Goal: Information Seeking & Learning: Compare options

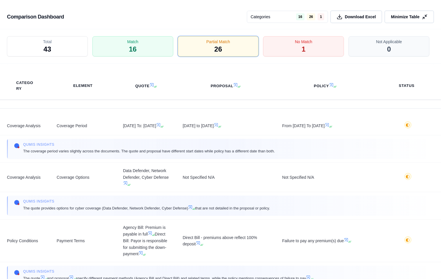
scroll to position [1274, 0]
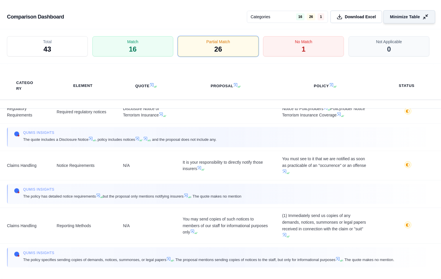
click at [431, 18] on button "Minimize Table" at bounding box center [410, 16] width 52 height 13
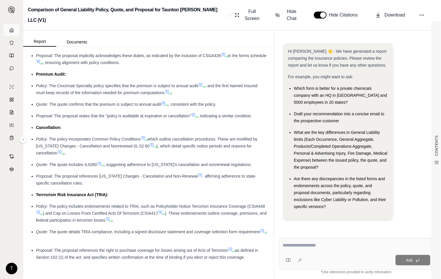
click at [12, 30] on icon at bounding box center [11, 30] width 5 height 5
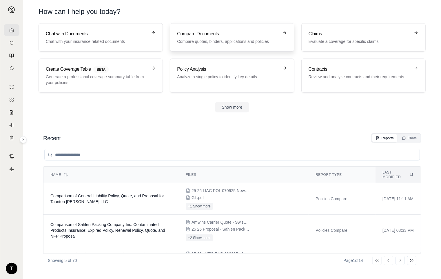
click at [200, 34] on h3 "Compare Documents" at bounding box center [228, 33] width 102 height 7
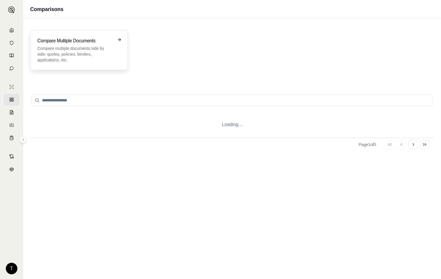
click at [82, 41] on h3 "Compare Mulitple Documents" at bounding box center [74, 40] width 75 height 7
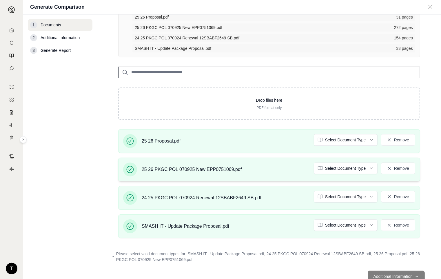
scroll to position [77, 0]
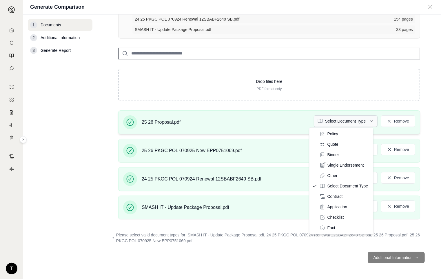
click at [368, 118] on html "T Generate Comparison 1 Documents 2 Additional Information 3 Generate Report Do…" at bounding box center [220, 139] width 441 height 279
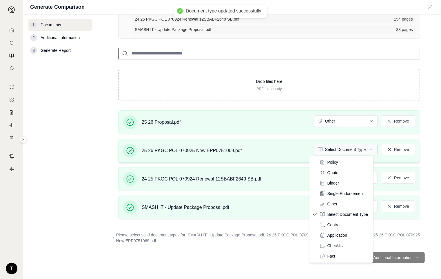
click at [367, 149] on html "Document type updated successfully T Generate Comparison 1 Documents 2 Addition…" at bounding box center [220, 139] width 441 height 279
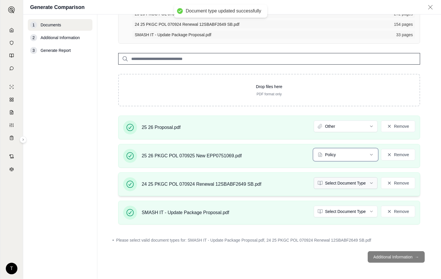
scroll to position [72, 0]
click at [367, 182] on html "Document type updated successfully T Generate Comparison 1 Documents 2 Addition…" at bounding box center [220, 139] width 441 height 279
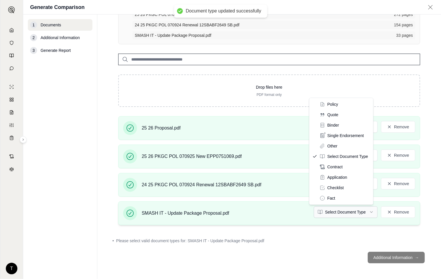
click at [367, 212] on html "Document type updated successfully T Generate Comparison 1 Documents 2 Addition…" at bounding box center [220, 139] width 441 height 279
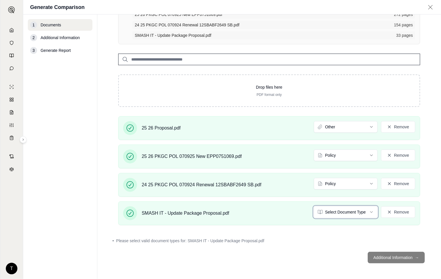
scroll to position [55, 0]
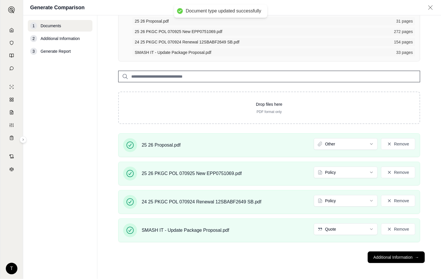
click at [395, 258] on button "Additional Information →" at bounding box center [396, 258] width 57 height 12
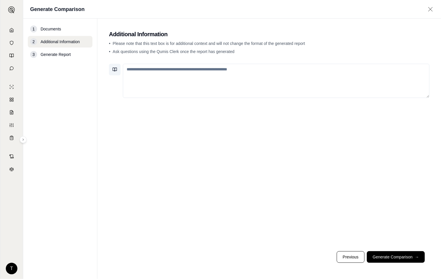
click at [114, 72] on icon at bounding box center [115, 69] width 5 height 5
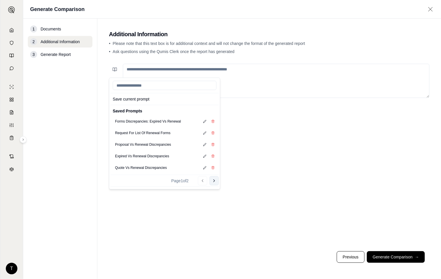
click at [213, 180] on icon at bounding box center [214, 181] width 5 height 5
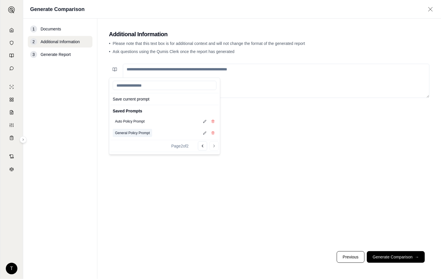
click at [125, 131] on button "General Policy Prompt" at bounding box center [132, 133] width 39 height 8
type textarea "**********"
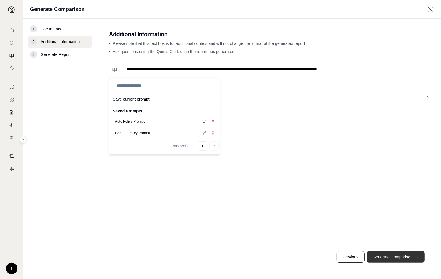
click at [400, 259] on button "Generate Comparison →" at bounding box center [396, 257] width 58 height 12
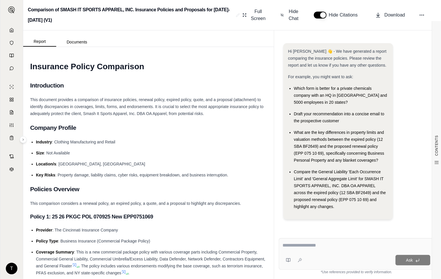
drag, startPoint x: 259, startPoint y: 138, endPoint x: 250, endPoint y: 138, distance: 9.0
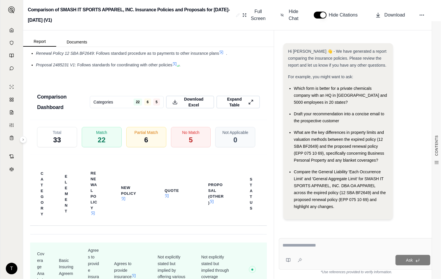
scroll to position [1530, 0]
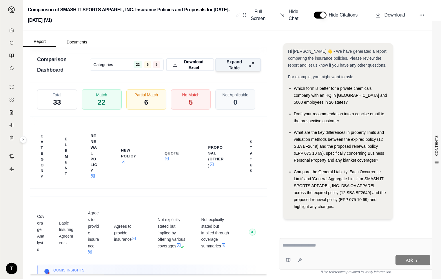
click at [249, 68] on icon at bounding box center [252, 65] width 6 height 6
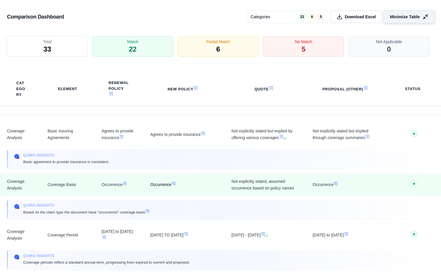
scroll to position [1321, 0]
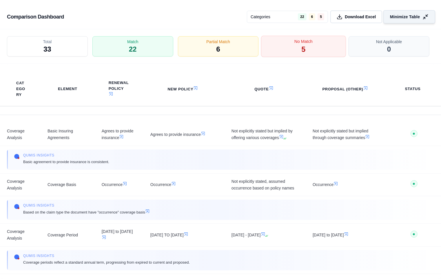
click at [299, 47] on div "No Match 5" at bounding box center [303, 46] width 85 height 21
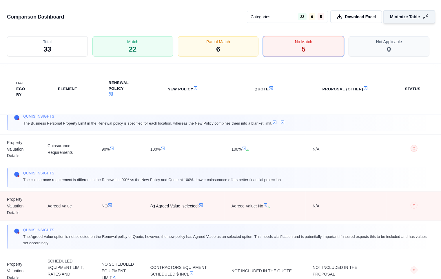
scroll to position [161, 0]
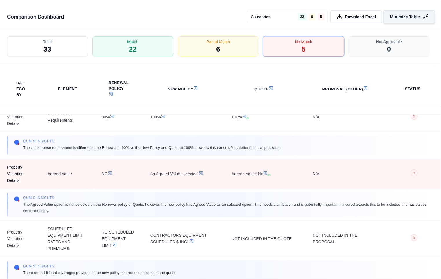
drag, startPoint x: 21, startPoint y: 169, endPoint x: 16, endPoint y: 173, distance: 6.0
click at [20, 169] on span "Property Valuation Details" at bounding box center [20, 174] width 27 height 20
drag, startPoint x: 8, startPoint y: 168, endPoint x: 22, endPoint y: 182, distance: 19.9
click at [22, 182] on span "Property Valuation Details" at bounding box center [20, 174] width 27 height 20
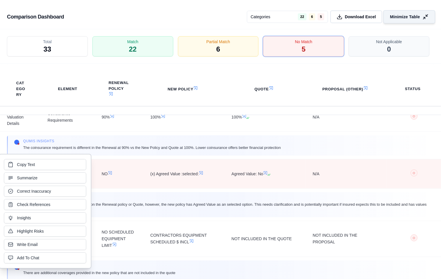
copy span "Property Valuation Details"
click at [131, 185] on td "NO" at bounding box center [119, 174] width 49 height 29
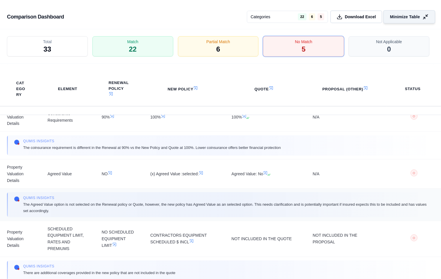
click at [23, 204] on span "The Agreed Value option is not selected on the Renewal policy or Quote, however…" at bounding box center [225, 208] width 404 height 12
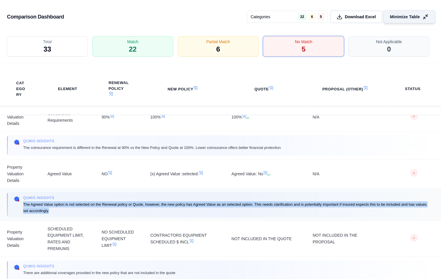
drag, startPoint x: 23, startPoint y: 204, endPoint x: 83, endPoint y: 208, distance: 59.6
click at [83, 208] on span "The Agreed Value option is not selected on the Renewal policy or Quote, however…" at bounding box center [225, 208] width 404 height 12
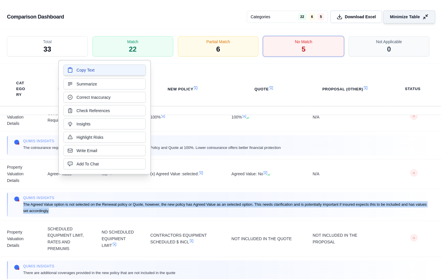
click at [87, 71] on span "Copy Text" at bounding box center [86, 70] width 18 height 6
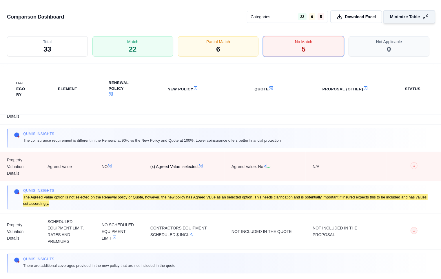
scroll to position [174, 0]
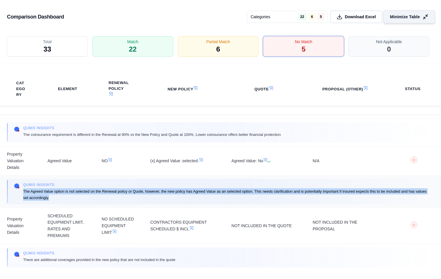
click at [158, 197] on span "The Agreed Value option is not selected on the Renewal policy or Quote, however…" at bounding box center [225, 195] width 404 height 12
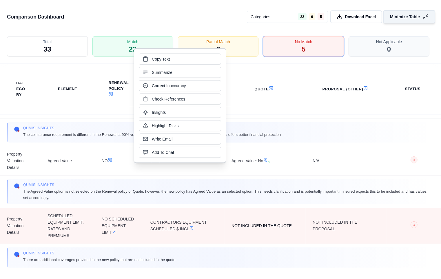
click at [225, 231] on td "NOT INCLUDED IN THE QUOTE" at bounding box center [265, 226] width 81 height 36
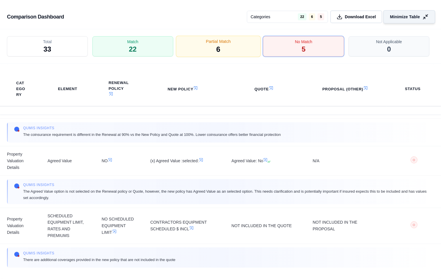
click at [290, 46] on div "No Match 5" at bounding box center [303, 46] width 81 height 20
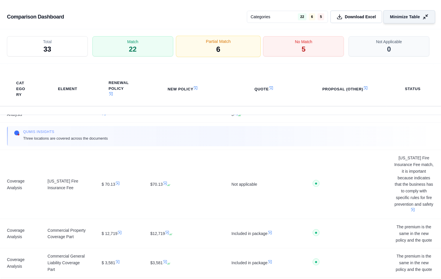
click at [233, 48] on div "Partial Match 6" at bounding box center [218, 46] width 85 height 21
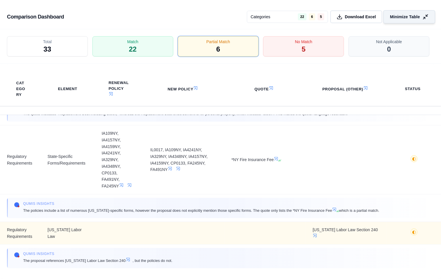
scroll to position [298, 0]
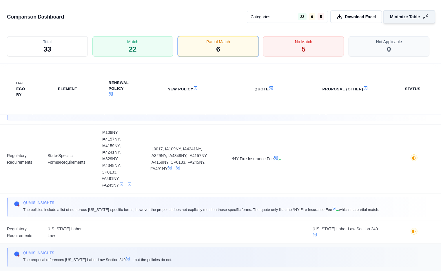
click at [35, 264] on div "Qumis INSIGHTS The proposal references [US_STATE] Labor Law Section 240 , but t…" at bounding box center [221, 257] width 428 height 20
drag, startPoint x: 23, startPoint y: 259, endPoint x: 173, endPoint y: 260, distance: 150.0
click at [173, 260] on div "Qumis INSIGHTS The proposal references [US_STATE] Labor Law Section 240 , but t…" at bounding box center [221, 257] width 414 height 13
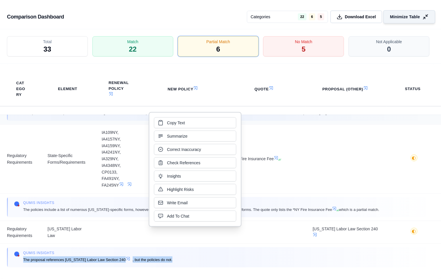
drag, startPoint x: 173, startPoint y: 121, endPoint x: 177, endPoint y: 122, distance: 3.9
click at [175, 121] on span "Copy Text" at bounding box center [176, 123] width 18 height 6
